Goal: Task Accomplishment & Management: Use online tool/utility

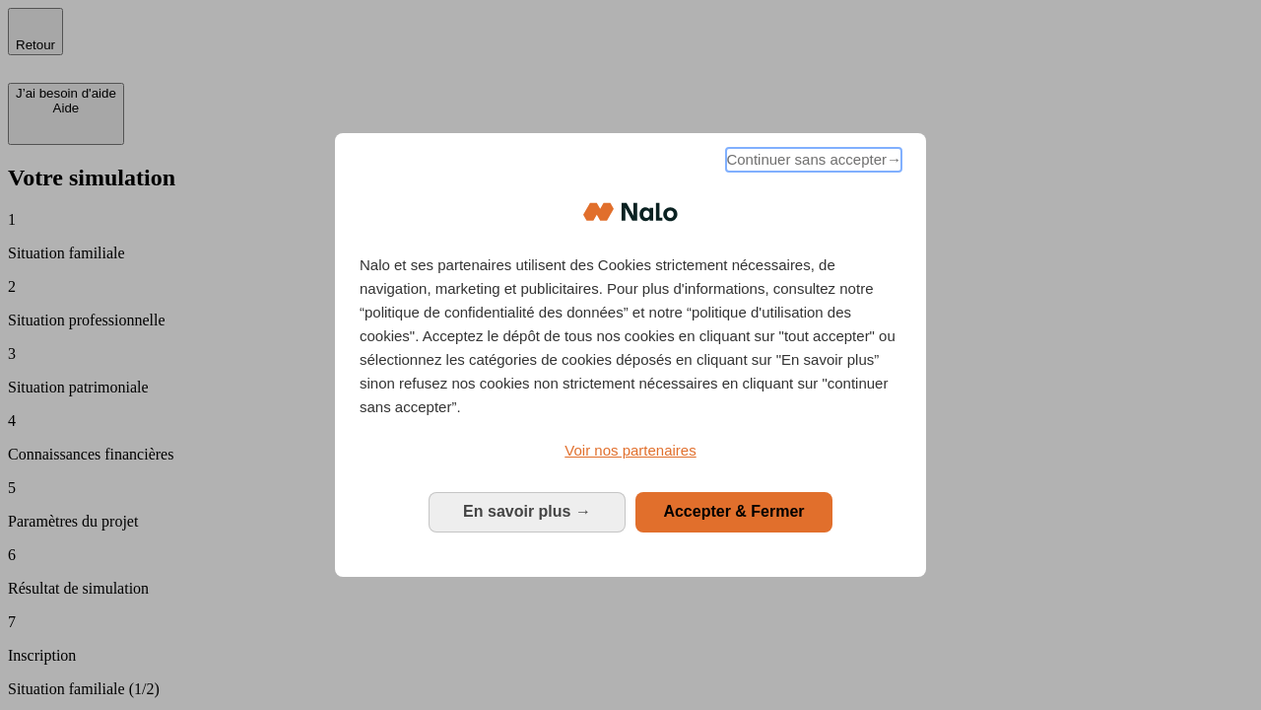
click at [812, 163] on span "Continuer sans accepter →" at bounding box center [813, 160] width 175 height 24
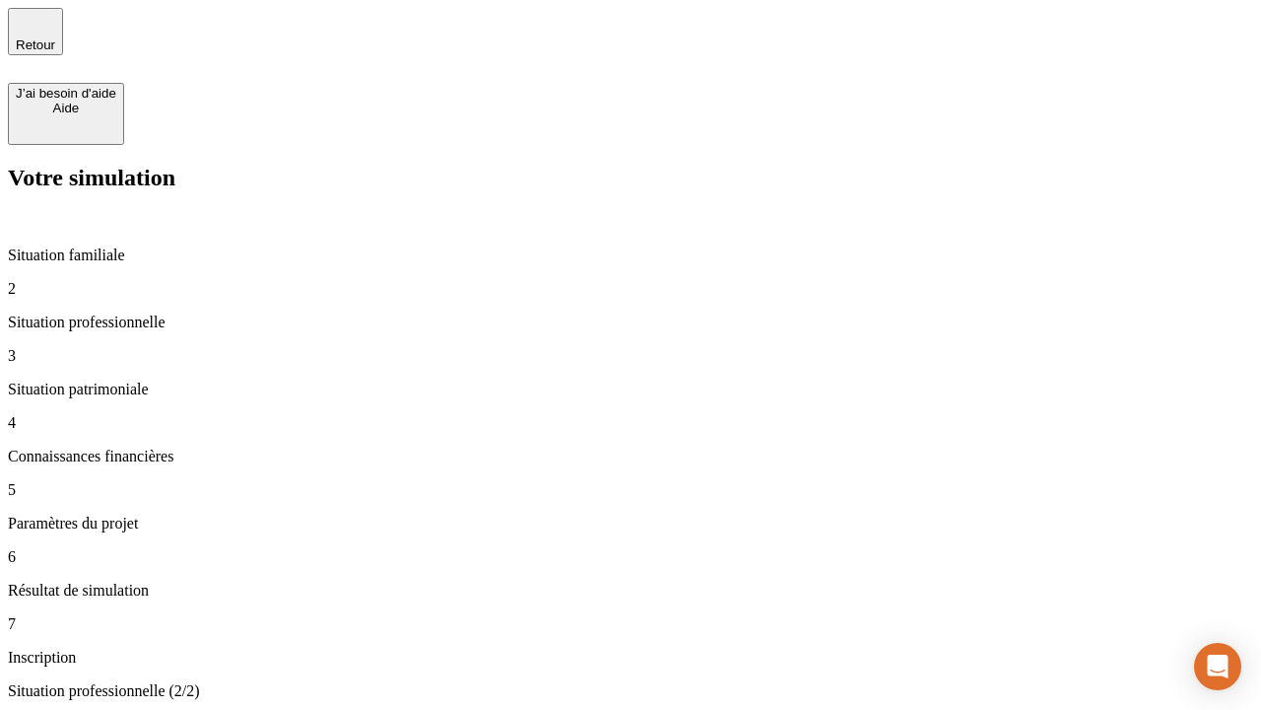
type input "30 000"
type input "1 000"
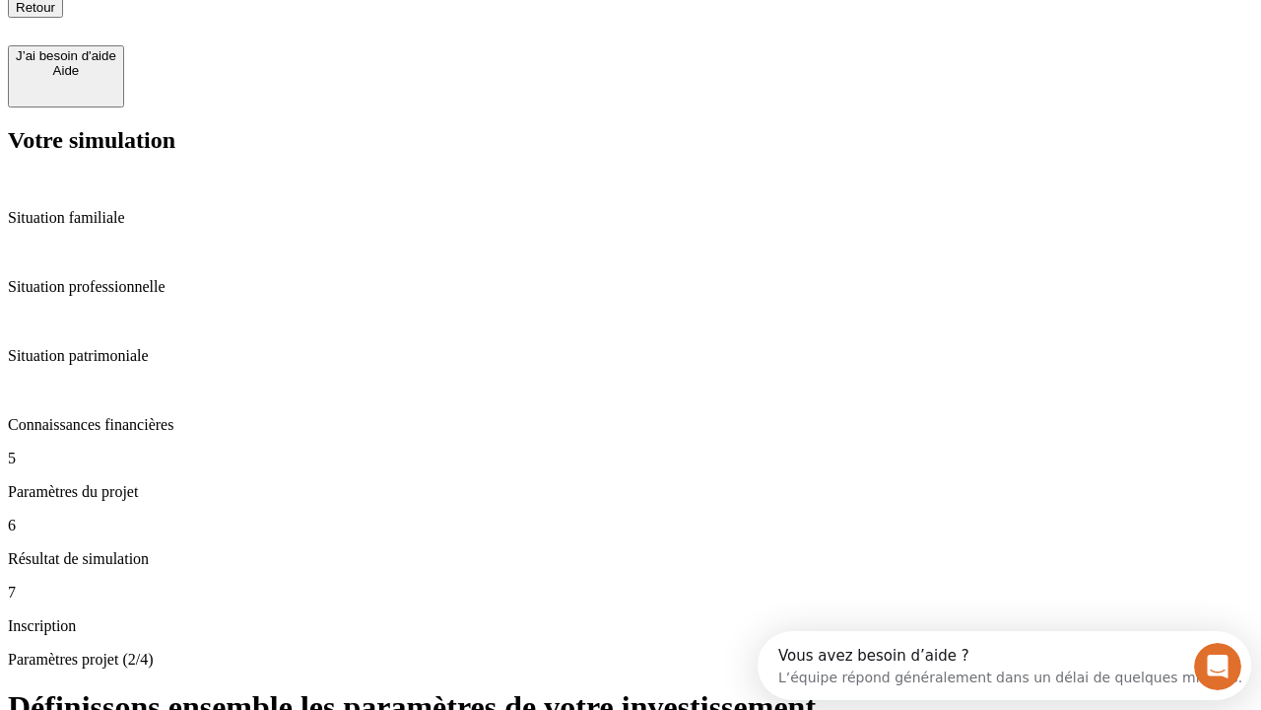
type input "65"
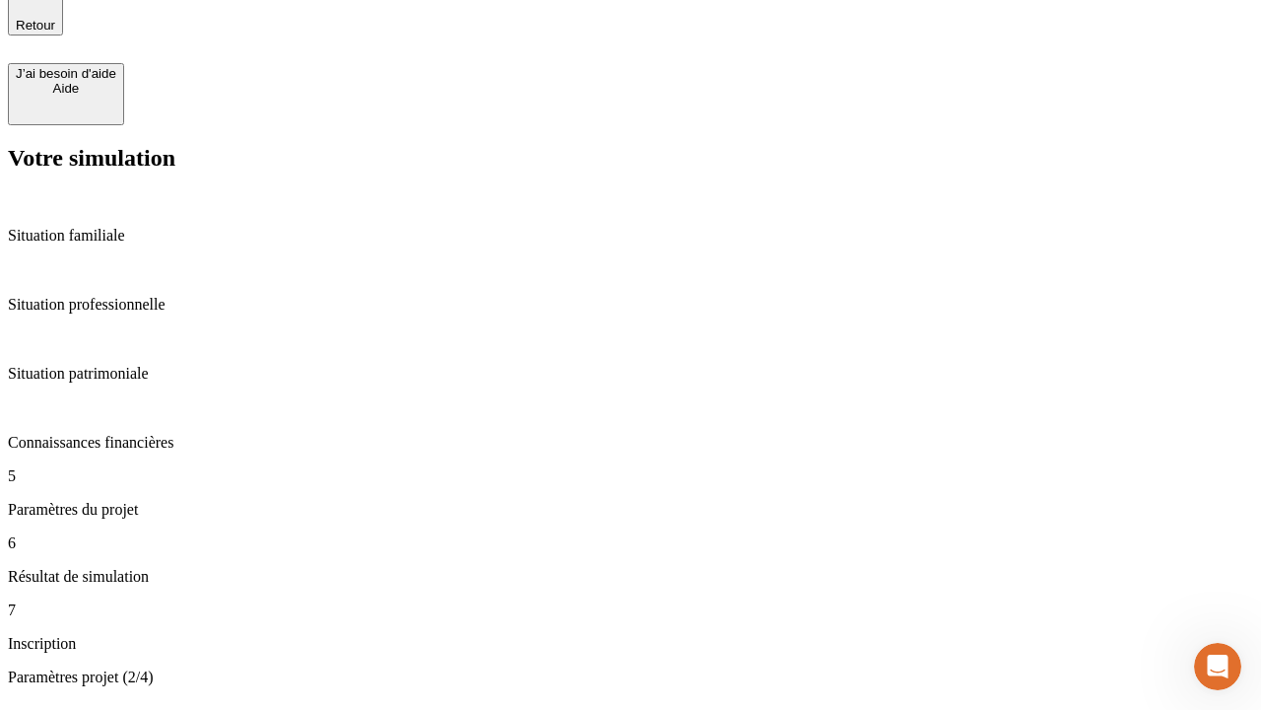
type input "5 000"
type input "640"
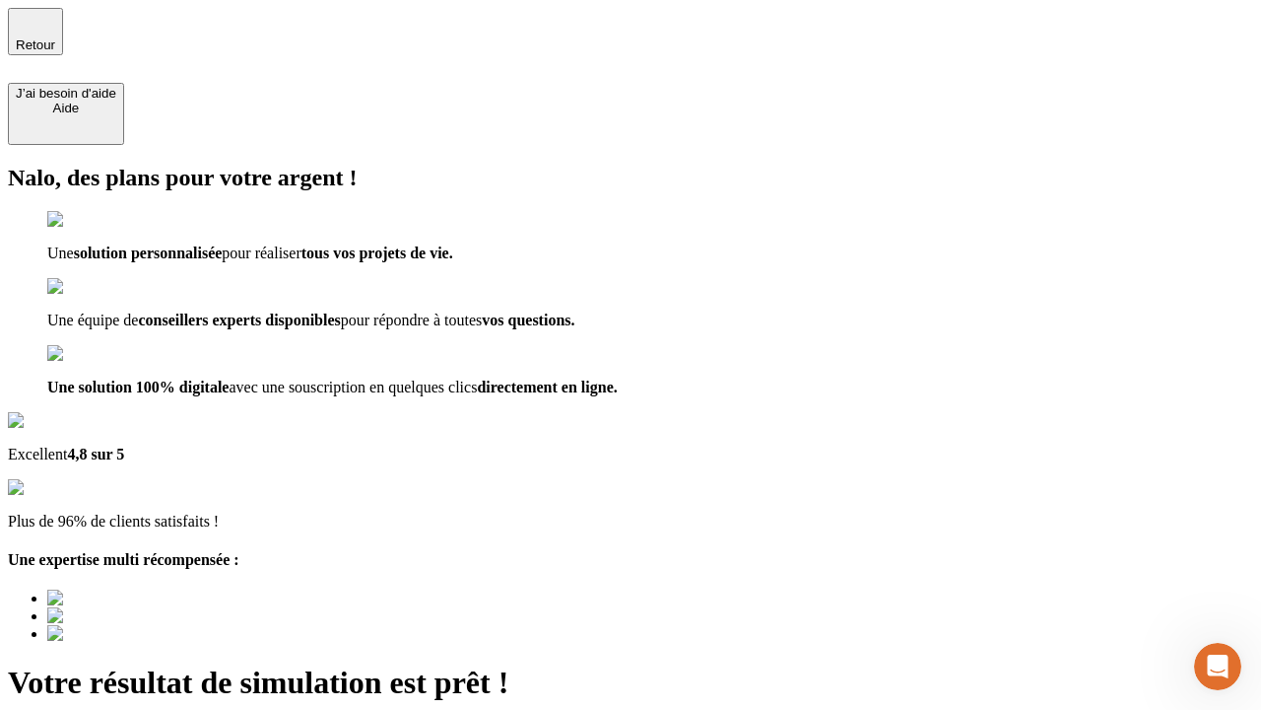
type input "[EMAIL_ADDRESS][DOMAIN_NAME]"
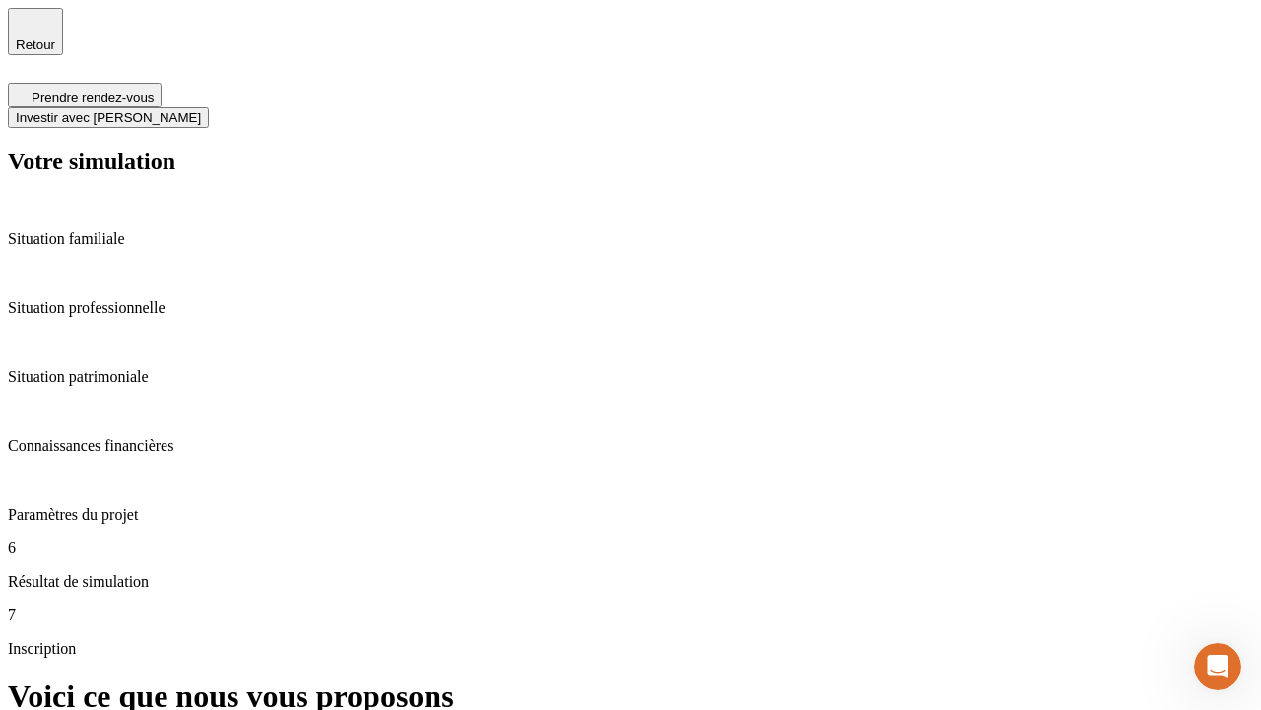
click at [201, 110] on span "Investir avec [PERSON_NAME]" at bounding box center [108, 117] width 185 height 15
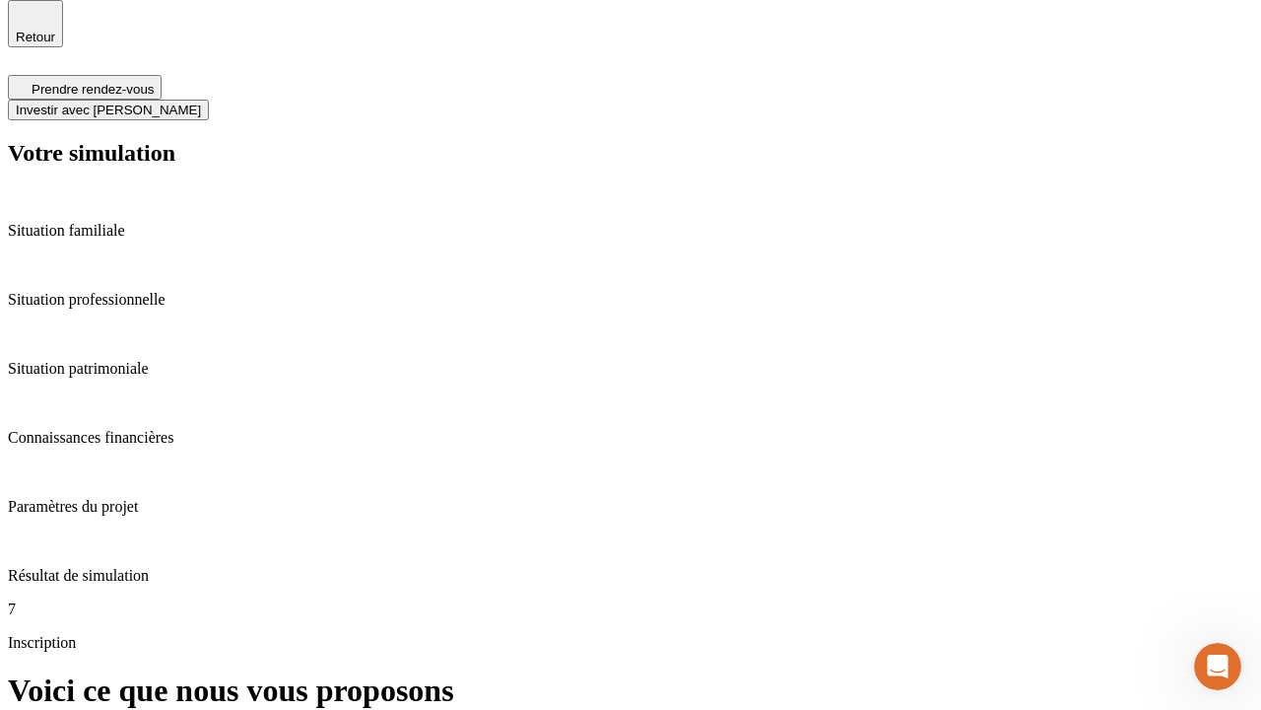
scroll to position [6, 0]
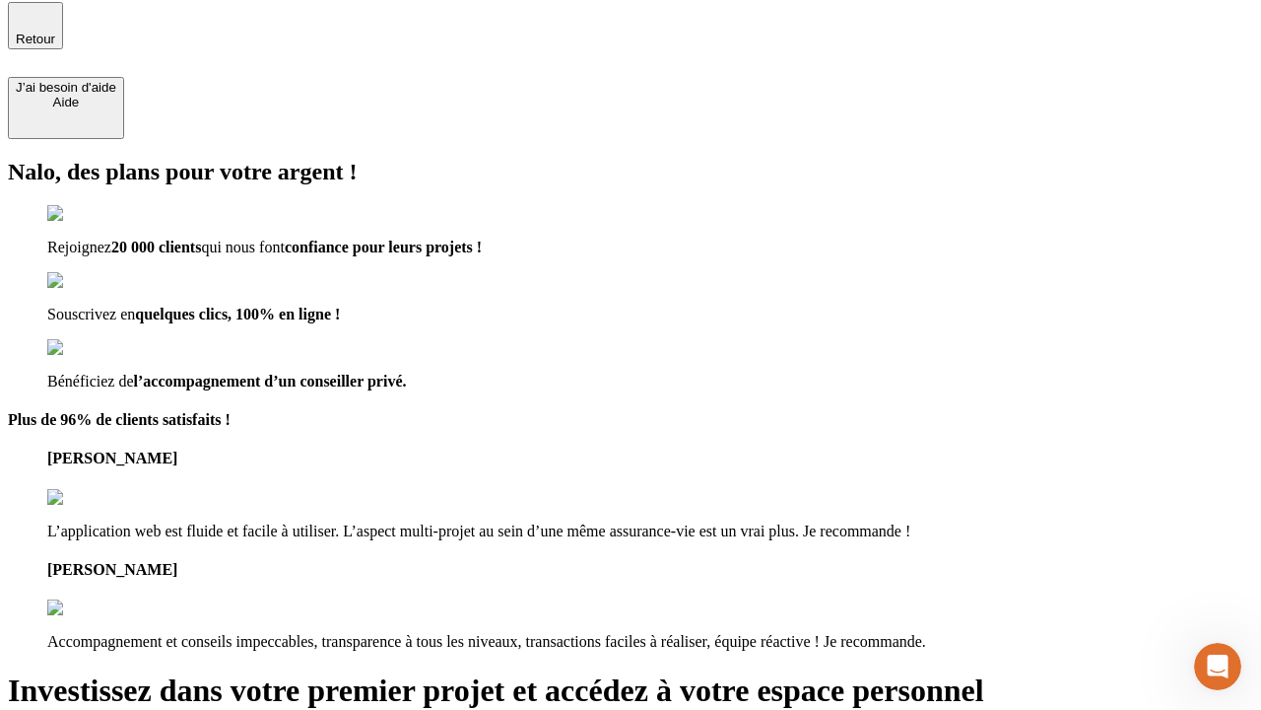
type input "[PERSON_NAME][EMAIL_ADDRESS][DOMAIN_NAME]"
